Goal: Task Accomplishment & Management: Complete application form

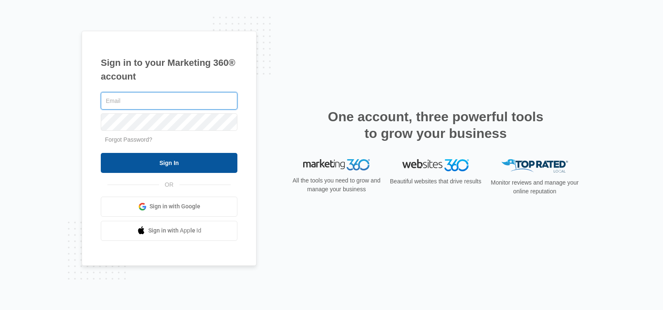
type input "[PERSON_NAME][EMAIL_ADDRESS][PERSON_NAME][DOMAIN_NAME]"
click at [228, 167] on input "Sign In" at bounding box center [169, 163] width 137 height 20
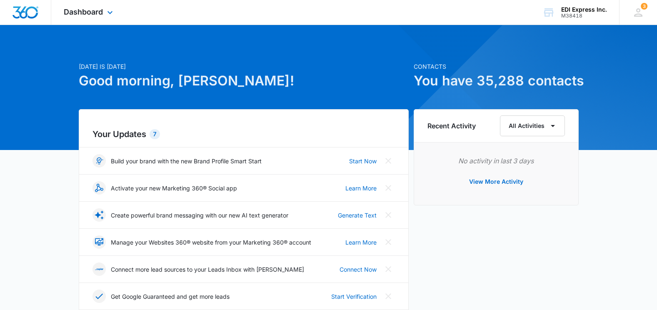
click at [87, 16] on div "Dashboard Apps Websites CRM Brand" at bounding box center [89, 12] width 76 height 25
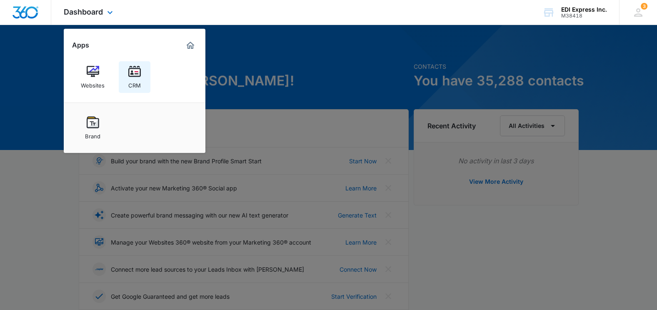
click at [143, 70] on link "CRM" at bounding box center [135, 77] width 32 height 32
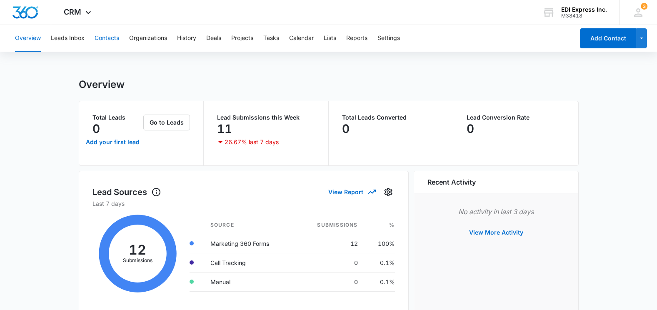
click at [112, 40] on button "Contacts" at bounding box center [107, 38] width 25 height 27
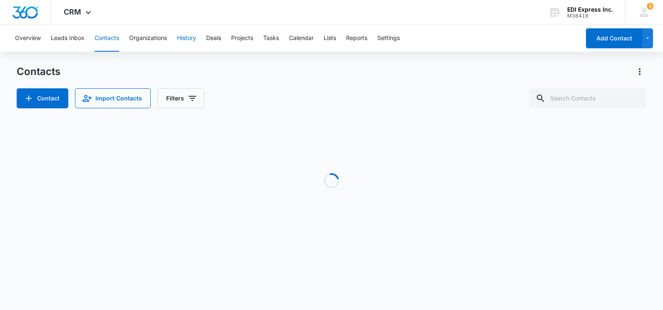
click at [185, 39] on button "History" at bounding box center [186, 38] width 19 height 27
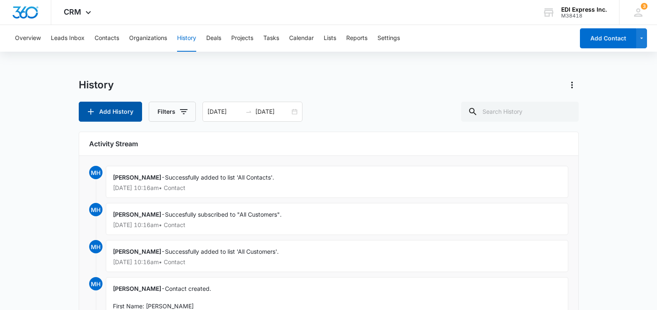
click at [113, 109] on button "Add History" at bounding box center [110, 112] width 63 height 20
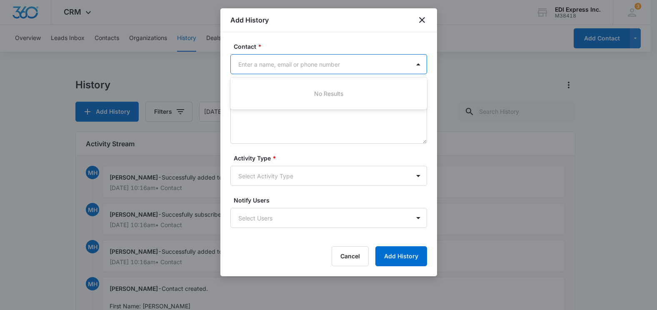
click at [269, 69] on div at bounding box center [323, 64] width 171 height 10
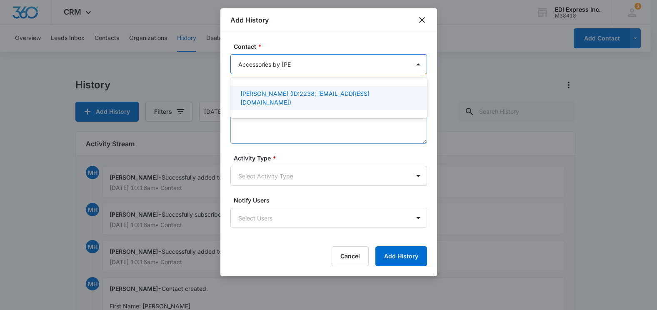
type input "Accessories by [PERSON_NAME]"
click at [324, 135] on textarea "Details *" at bounding box center [328, 119] width 196 height 47
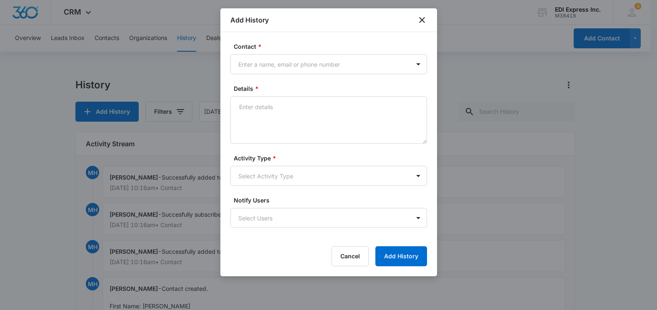
click at [323, 78] on form "Contact * Enter a name, email or phone number Details * Activity Type * Select …" at bounding box center [328, 154] width 196 height 224
click at [326, 61] on div at bounding box center [323, 64] width 171 height 10
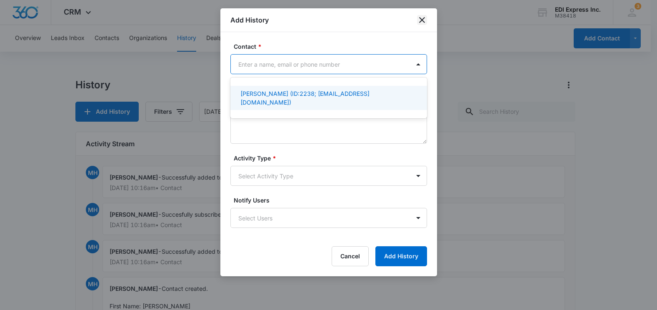
click at [420, 21] on icon "close" at bounding box center [422, 20] width 6 height 6
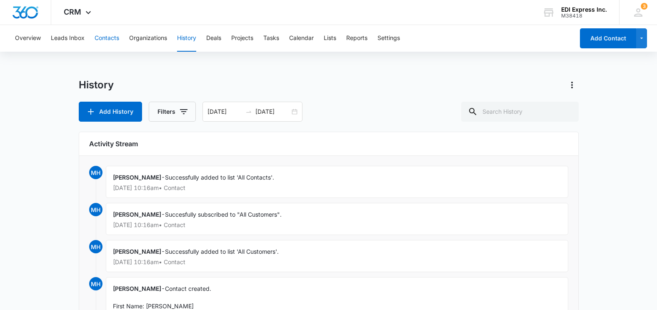
click at [100, 37] on button "Contacts" at bounding box center [107, 38] width 25 height 27
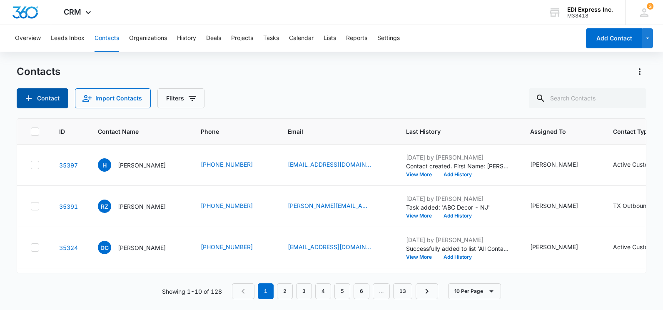
click at [43, 99] on button "Contact" at bounding box center [43, 98] width 52 height 20
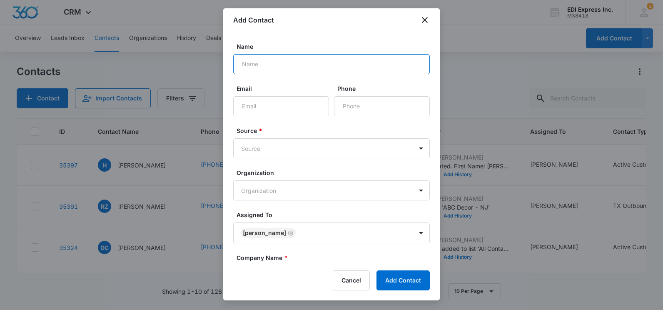
click at [260, 67] on input "Name" at bounding box center [331, 64] width 196 height 20
type input "[PERSON_NAME]"
click at [267, 112] on input "Email" at bounding box center [281, 106] width 96 height 20
type input "[EMAIL_ADDRESS][DOMAIN_NAME]"
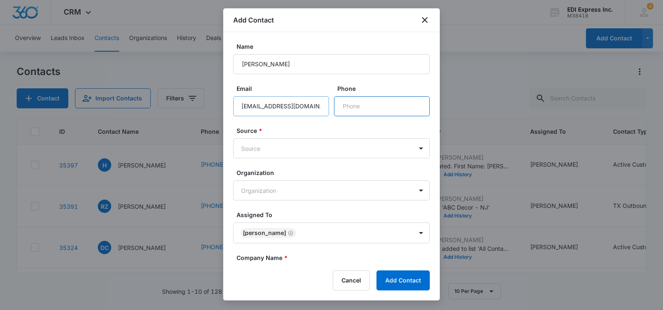
scroll to position [0, 0]
paste input "[PHONE_NUMBER]"
type input "[PHONE_NUMBER]"
click at [252, 145] on body "CRM Apps Websites CRM Brand EDI Express Inc. M38418 Your Accounts View All 3 MH…" at bounding box center [331, 155] width 663 height 310
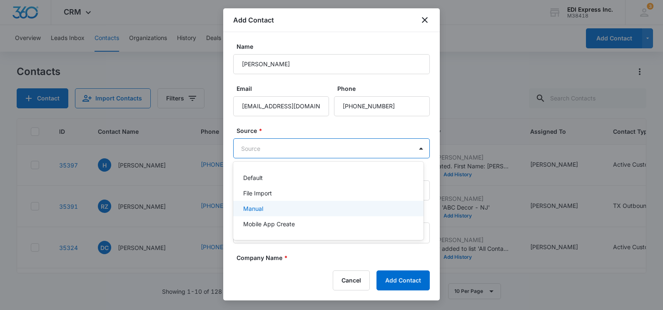
click at [261, 205] on p "Manual" at bounding box center [253, 208] width 20 height 9
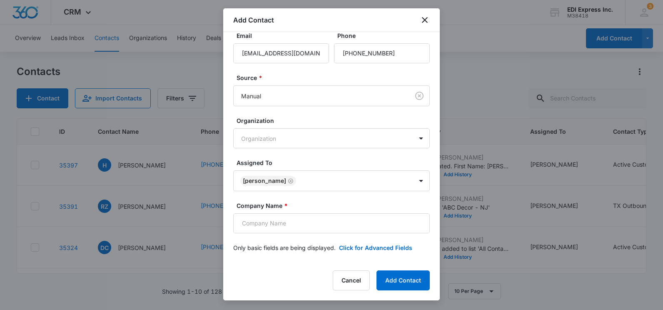
scroll to position [52, 0]
click at [356, 221] on input "Company Name *" at bounding box center [331, 224] width 196 height 20
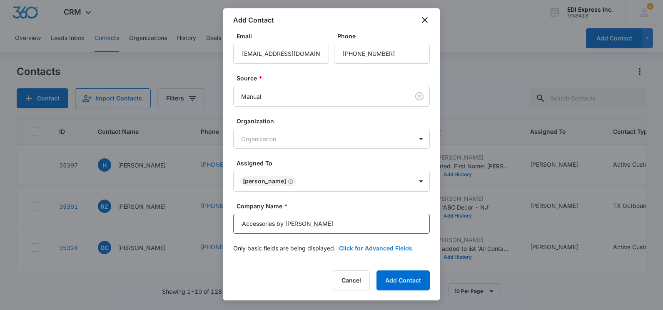
type input "Accessories by [PERSON_NAME]"
click at [408, 248] on button "Click for Advanced Fields" at bounding box center [375, 248] width 73 height 9
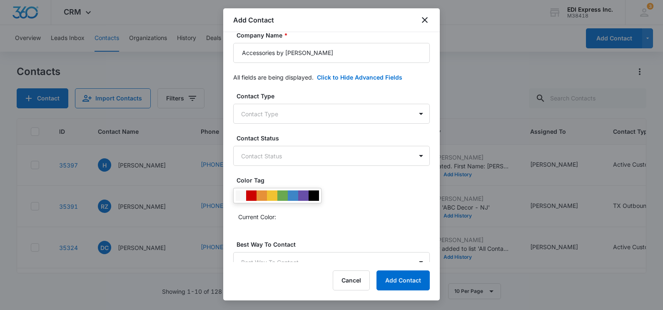
scroll to position [244, 0]
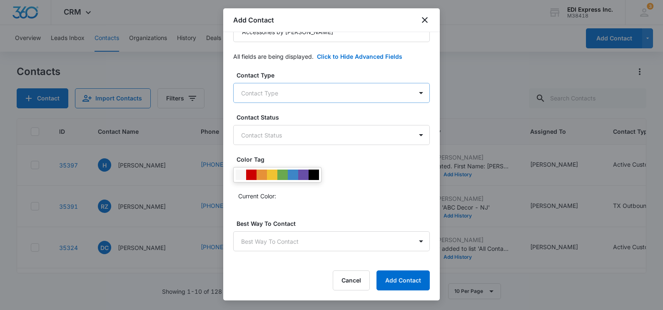
click at [402, 100] on body "CRM Apps Websites CRM Brand EDI Express Inc. M38418 Your Accounts View All 3 MH…" at bounding box center [331, 155] width 663 height 310
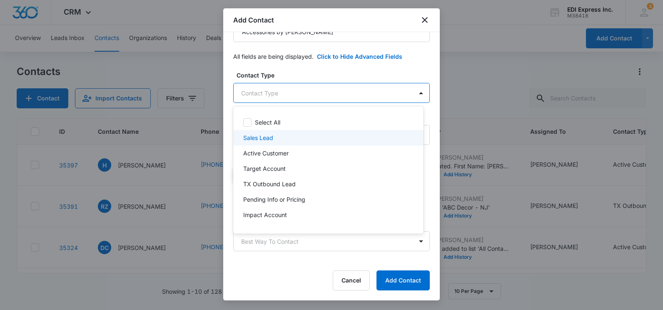
click at [361, 136] on div "Sales Lead" at bounding box center [327, 137] width 169 height 9
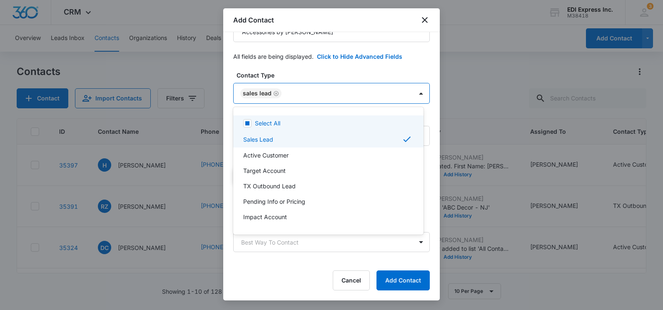
click at [360, 73] on div at bounding box center [331, 155] width 663 height 310
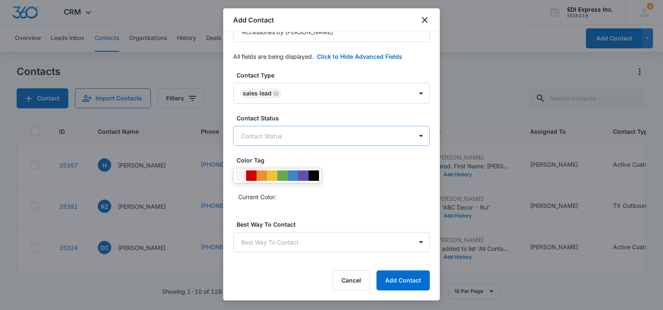
click at [303, 141] on body "CRM Apps Websites CRM Brand EDI Express Inc. M38418 Your Accounts View All 3 MH…" at bounding box center [331, 155] width 663 height 310
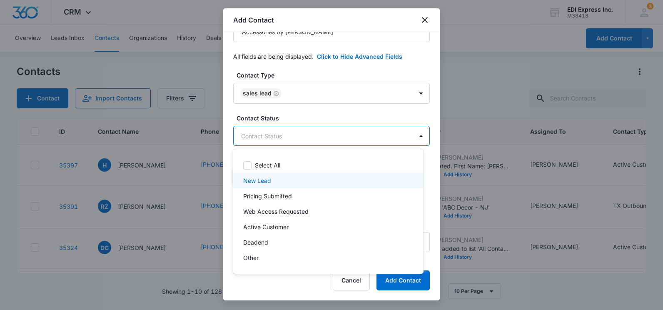
click at [288, 178] on div "New Lead" at bounding box center [327, 180] width 169 height 9
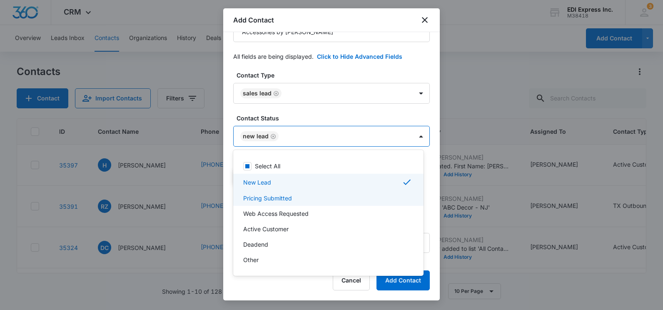
click at [287, 194] on p "Pricing Submitted" at bounding box center [267, 198] width 49 height 9
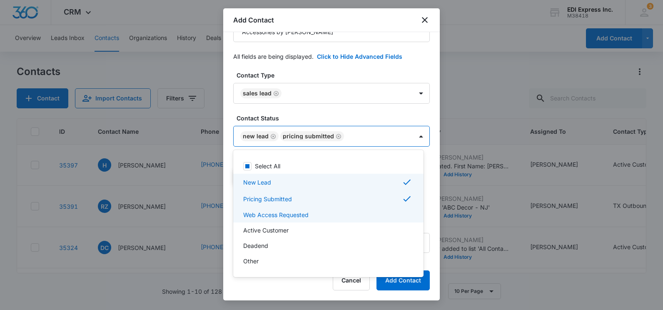
click at [308, 214] on div "Web Access Requested" at bounding box center [327, 214] width 169 height 9
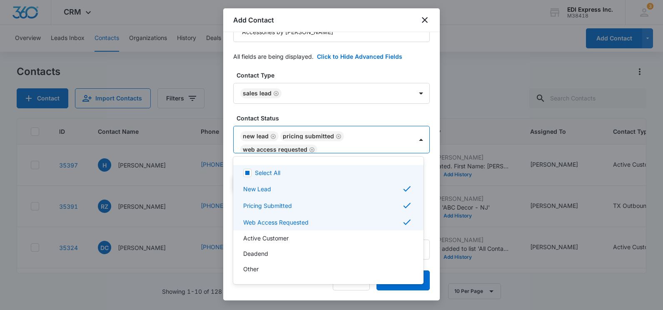
click at [366, 109] on div at bounding box center [331, 155] width 663 height 310
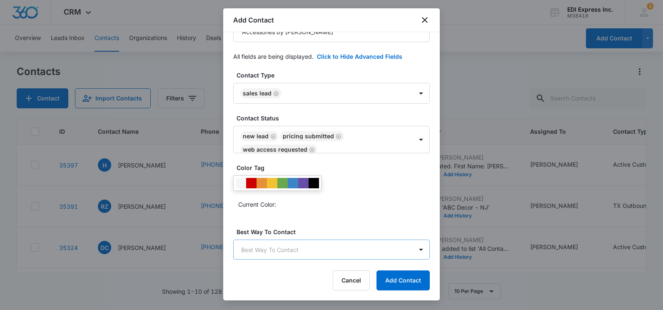
click at [393, 247] on body "CRM Apps Websites CRM Brand EDI Express Inc. M38418 Your Accounts View All 3 MH…" at bounding box center [331, 155] width 663 height 310
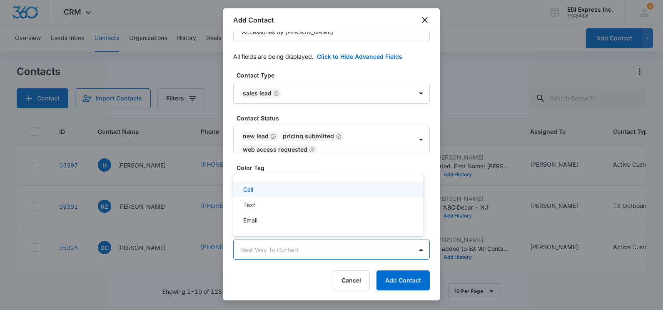
click at [317, 189] on div "Call" at bounding box center [327, 189] width 169 height 9
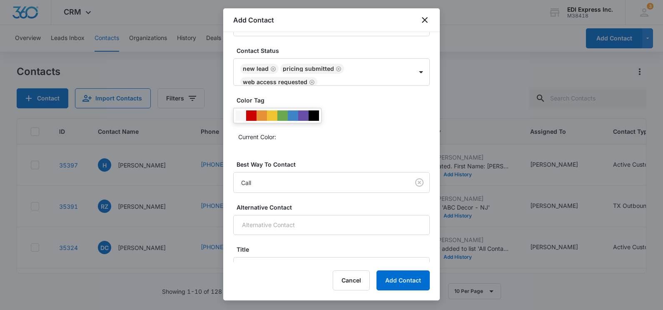
scroll to position [368, 0]
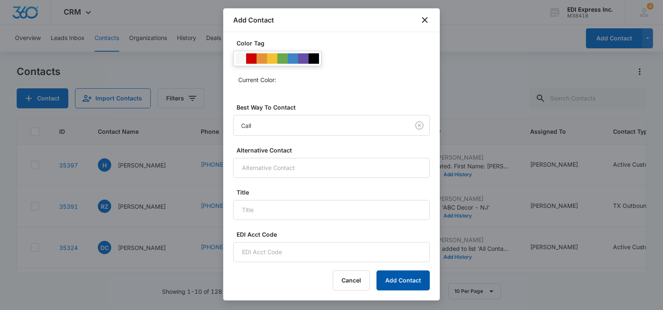
click at [407, 284] on button "Add Contact" at bounding box center [402, 280] width 53 height 20
